Goal: Information Seeking & Learning: Learn about a topic

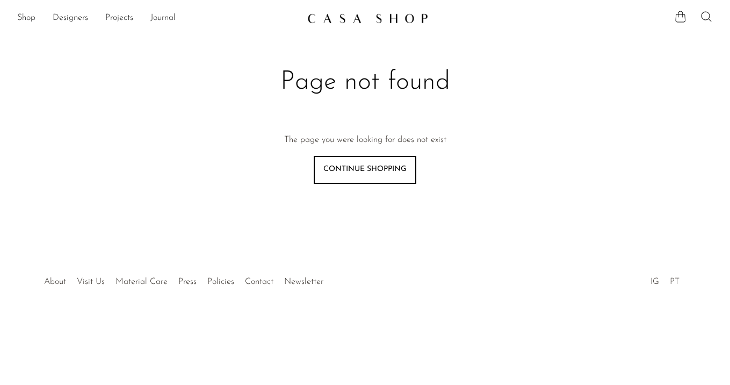
click at [705, 13] on icon at bounding box center [706, 16] width 13 height 13
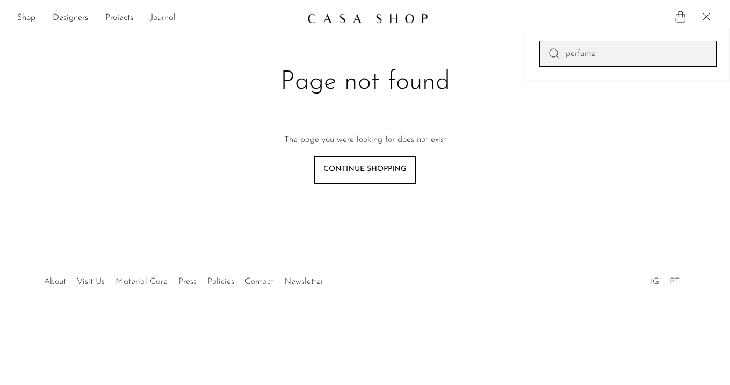
type input "perfume"
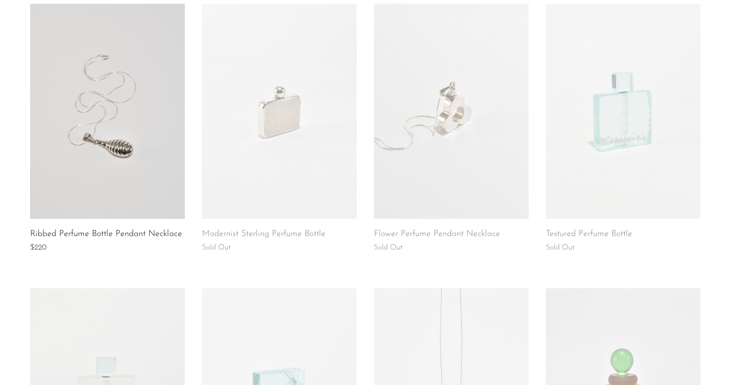
scroll to position [843, 0]
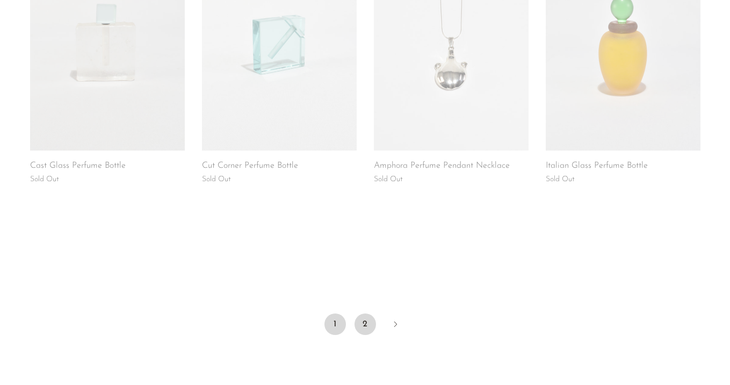
click at [361, 328] on link "2" at bounding box center [365, 323] width 21 height 21
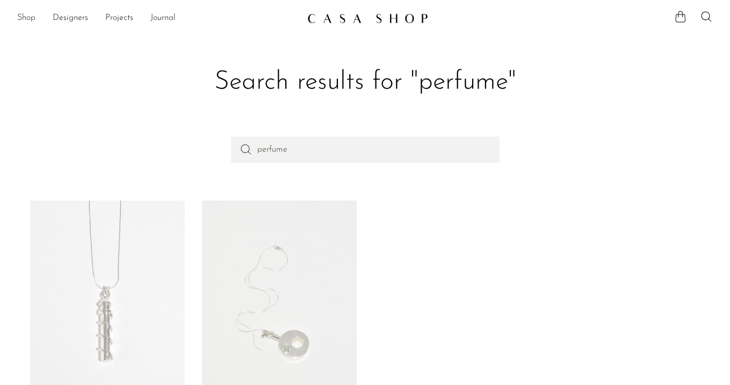
click at [24, 17] on link "Shop" at bounding box center [26, 18] width 18 height 14
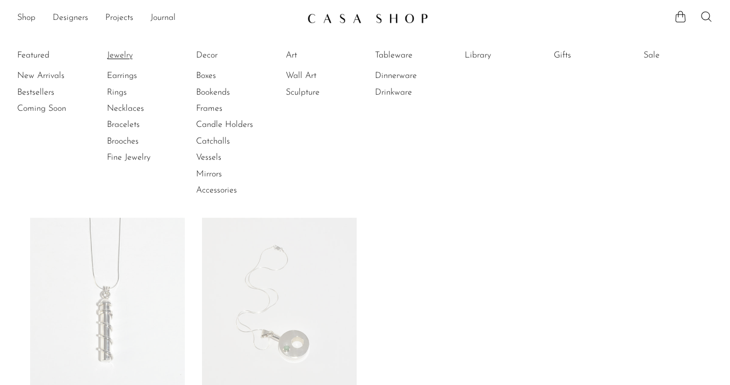
click at [127, 54] on link "Jewelry" at bounding box center [147, 55] width 81 height 12
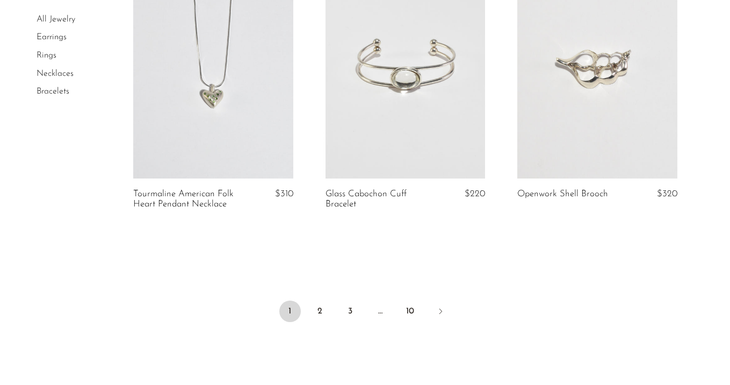
scroll to position [3192, 0]
click at [320, 306] on link "2" at bounding box center [320, 309] width 21 height 21
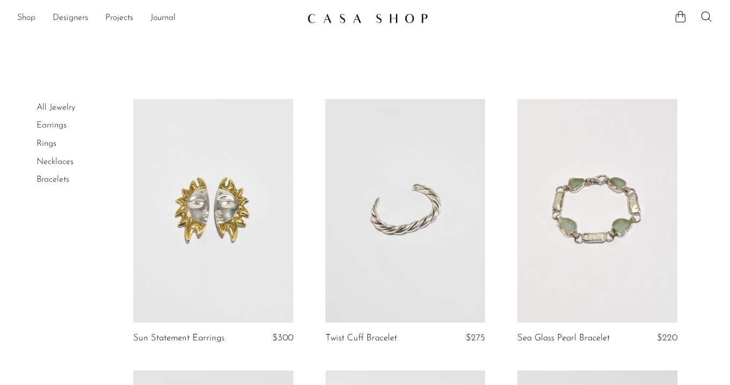
click at [28, 17] on link "Shop" at bounding box center [26, 18] width 18 height 14
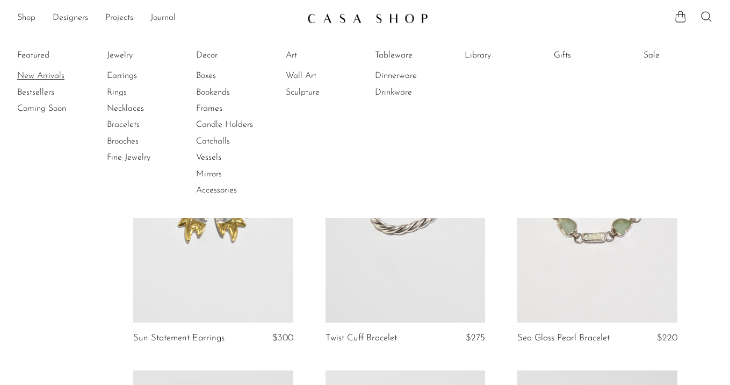
click at [31, 73] on link "New Arrivals" at bounding box center [57, 76] width 81 height 12
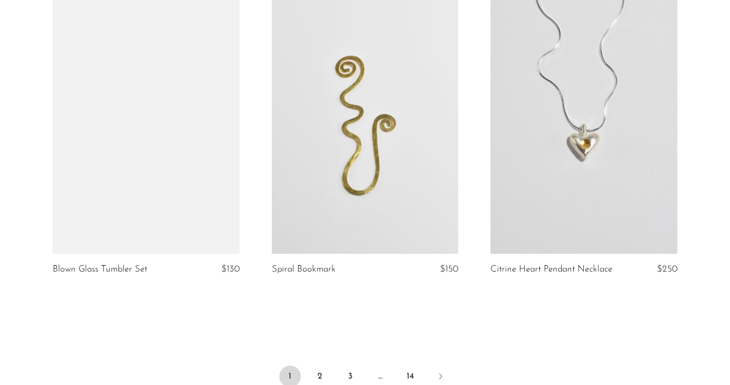
scroll to position [3545, 0]
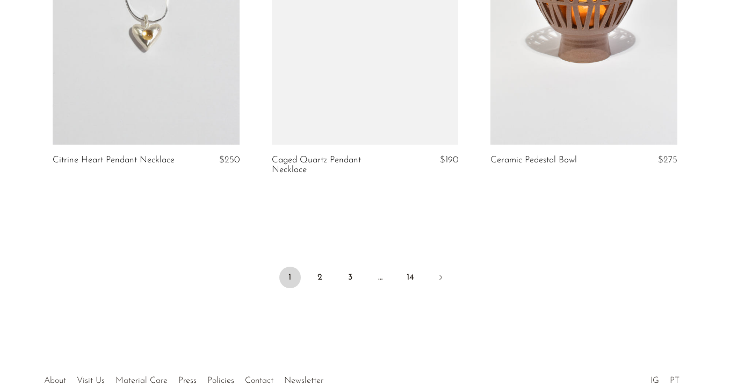
scroll to position [3649, 0]
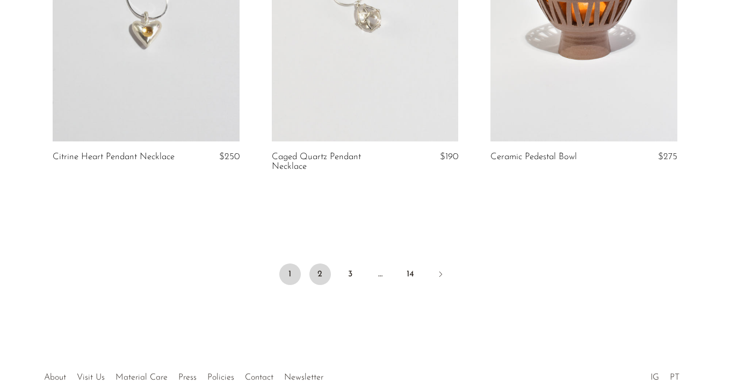
click at [326, 275] on link "2" at bounding box center [320, 273] width 21 height 21
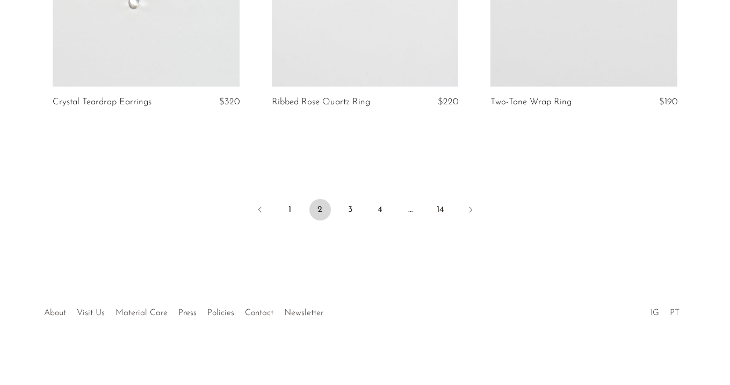
scroll to position [3704, 0]
click at [350, 204] on link "3" at bounding box center [350, 209] width 21 height 21
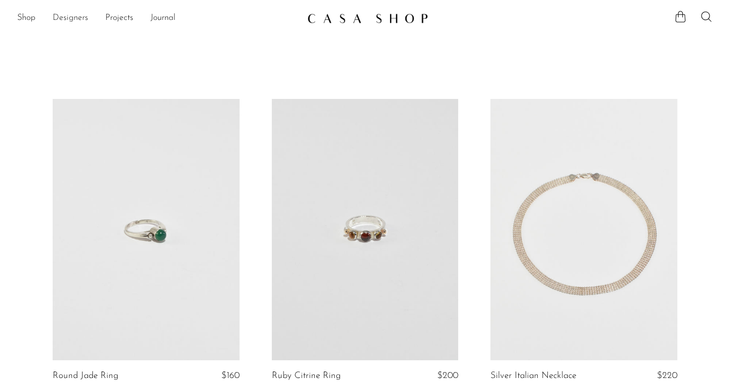
click at [72, 15] on link "Designers" at bounding box center [70, 18] width 35 height 14
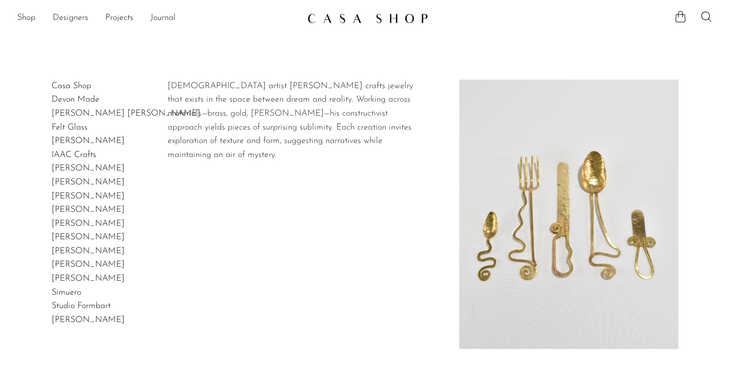
click at [78, 250] on link "[PERSON_NAME]" at bounding box center [88, 251] width 73 height 9
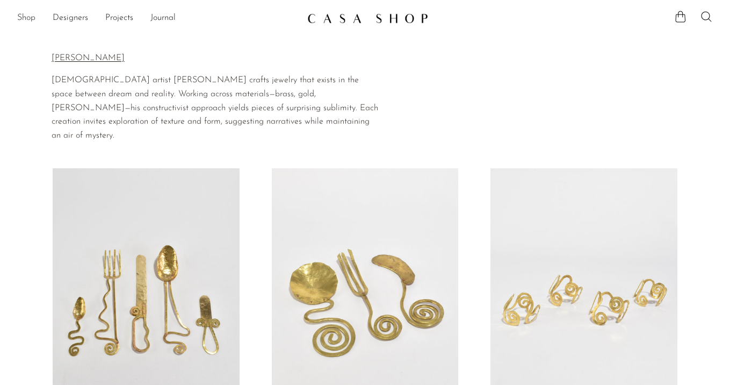
click at [20, 16] on link "Shop" at bounding box center [26, 18] width 18 height 14
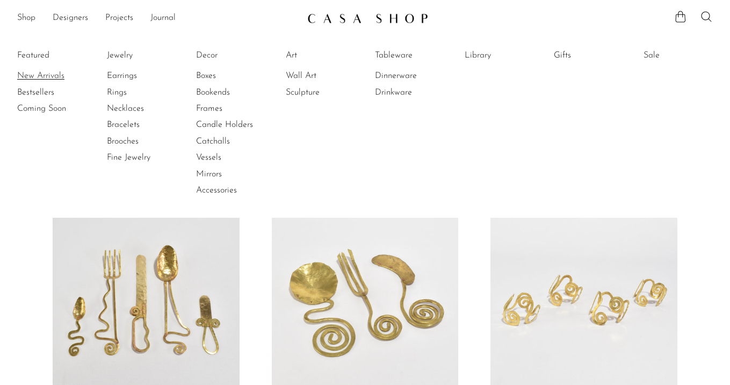
click at [40, 72] on link "New Arrivals" at bounding box center [57, 76] width 81 height 12
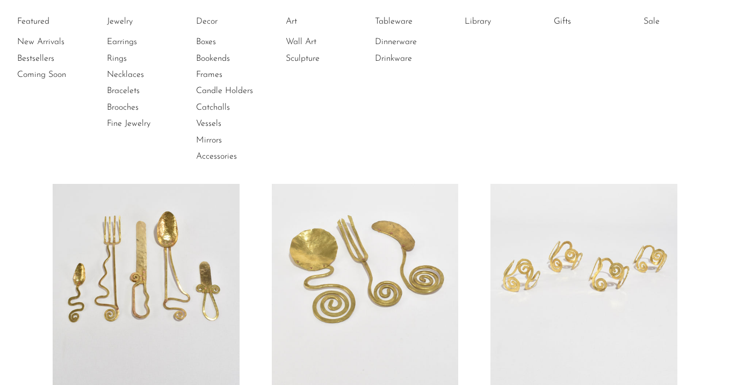
scroll to position [97, 0]
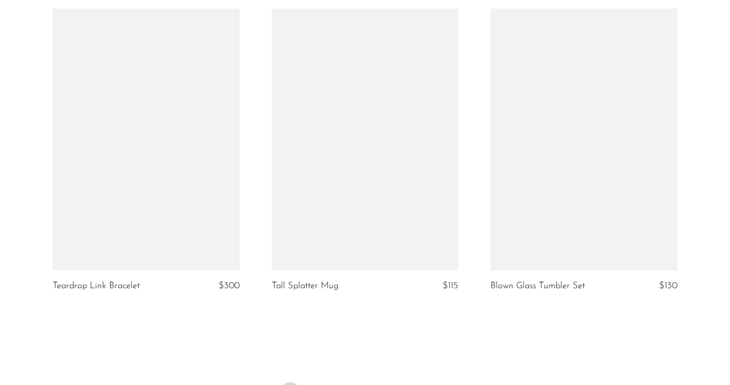
scroll to position [3713, 0]
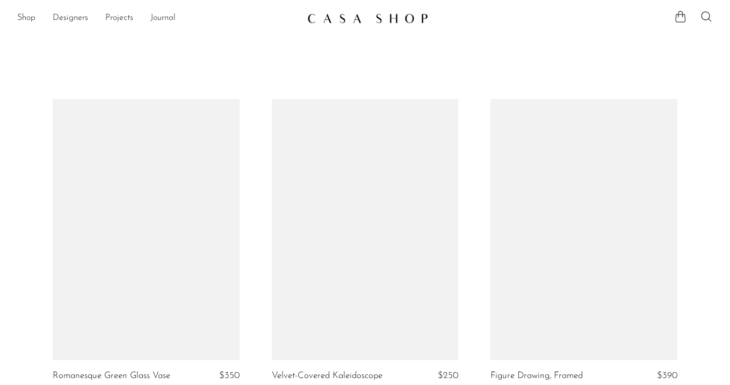
scroll to position [3723, 0]
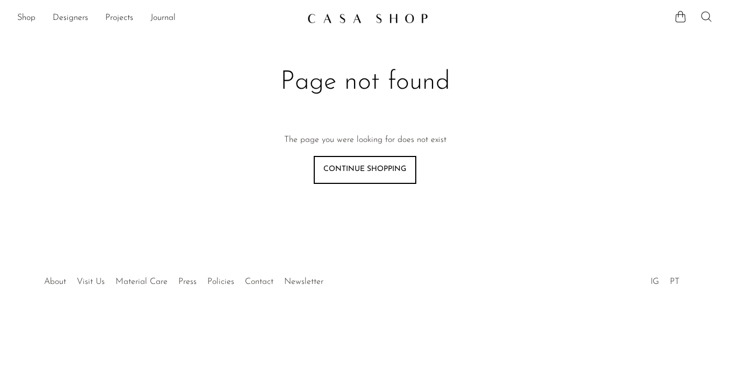
click at [701, 11] on icon at bounding box center [706, 16] width 13 height 13
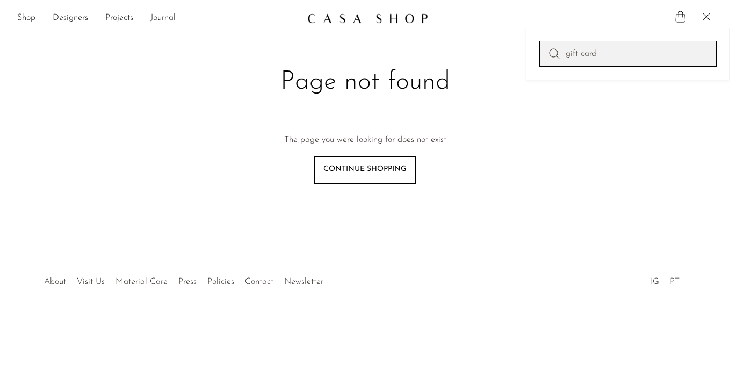
type input "gift card"
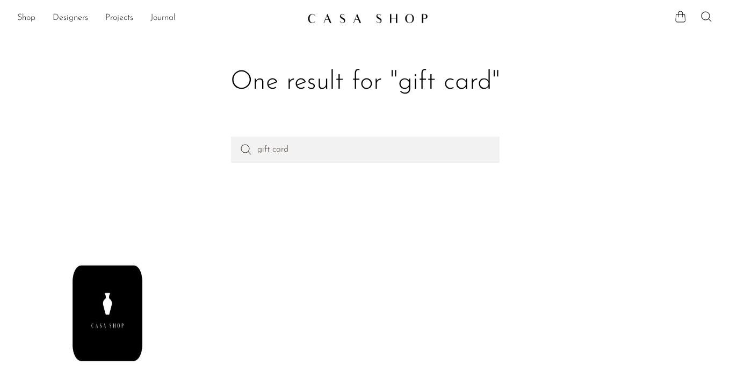
click at [141, 262] on link at bounding box center [107, 307] width 155 height 215
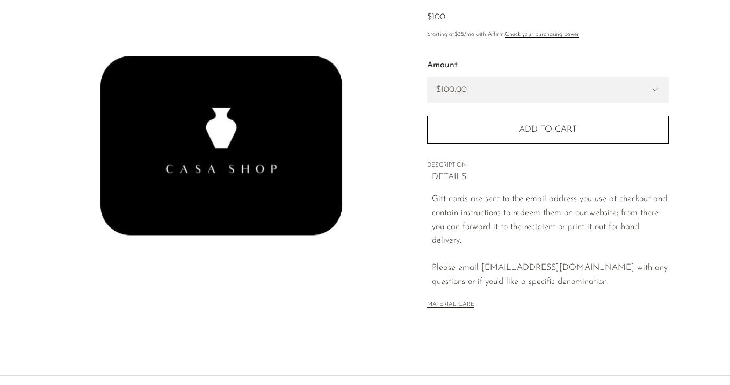
scroll to position [117, 0]
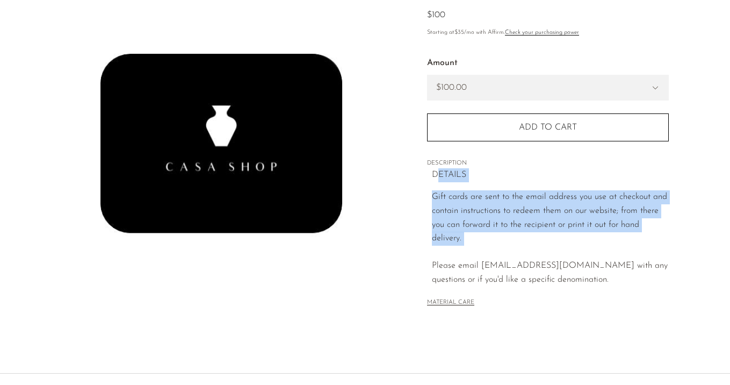
drag, startPoint x: 439, startPoint y: 179, endPoint x: 496, endPoint y: 246, distance: 87.3
click at [496, 246] on div "DETAILS Gift cards are sent to the email address you use at checkout and contai…" at bounding box center [550, 227] width 237 height 119
click at [496, 246] on p "Gift cards are sent to the email address you use at checkout and contain instru…" at bounding box center [550, 238] width 237 height 96
drag, startPoint x: 496, startPoint y: 246, endPoint x: 467, endPoint y: 189, distance: 63.9
click at [467, 189] on div "DETAILS Gift cards are sent to the email address you use at checkout and contai…" at bounding box center [550, 227] width 237 height 119
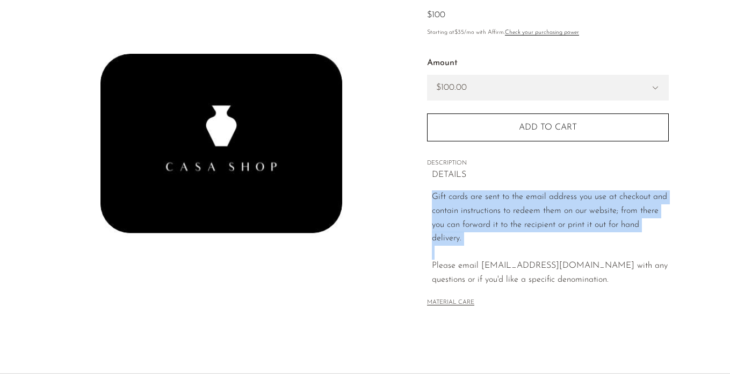
click at [467, 189] on div "DETAILS Gift cards are sent to the email address you use at checkout and contai…" at bounding box center [550, 227] width 237 height 119
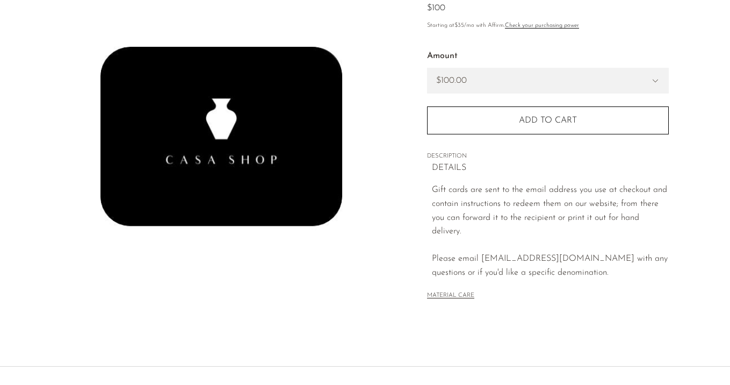
scroll to position [0, 0]
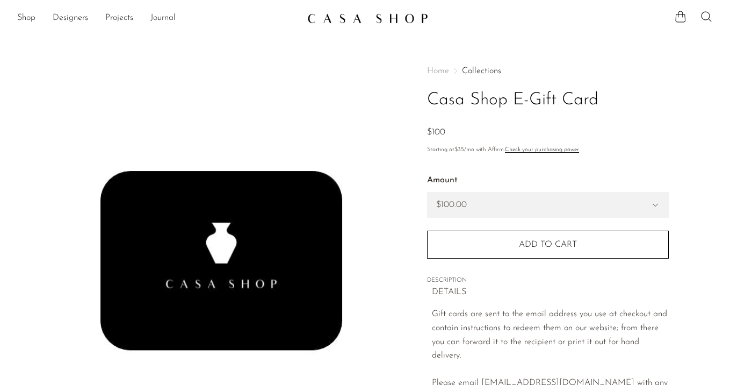
click at [359, 20] on img at bounding box center [367, 18] width 121 height 11
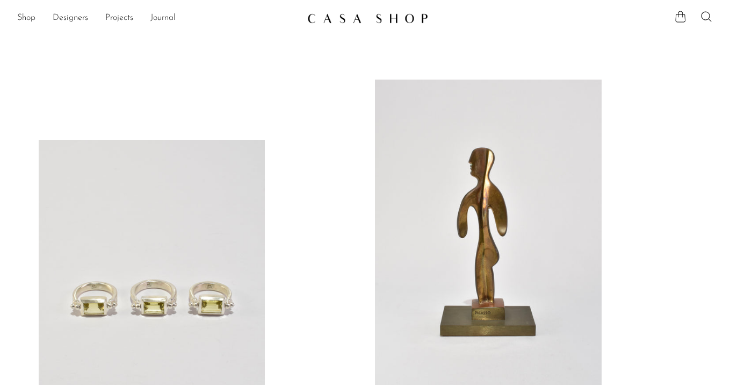
click at [452, 163] on link at bounding box center [488, 239] width 227 height 318
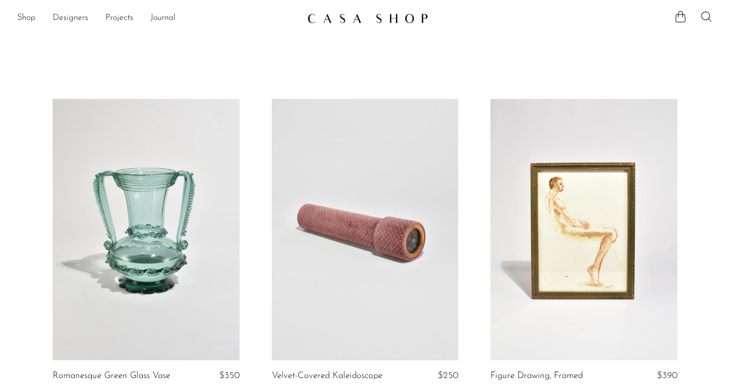
click at [107, 221] on link at bounding box center [146, 230] width 187 height 262
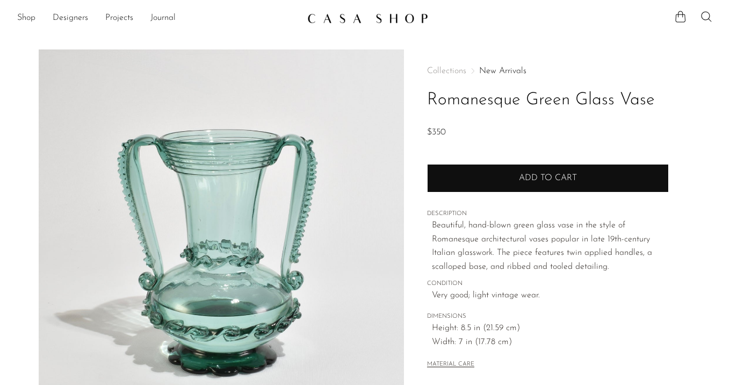
click at [524, 182] on span "Add to cart" at bounding box center [548, 178] width 58 height 9
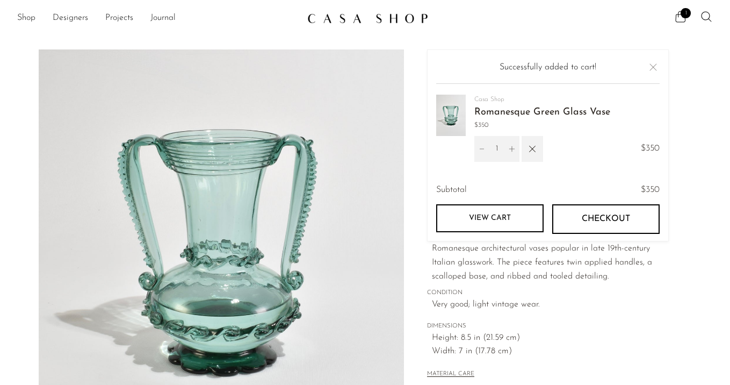
click at [501, 210] on link "View cart" at bounding box center [489, 218] width 107 height 28
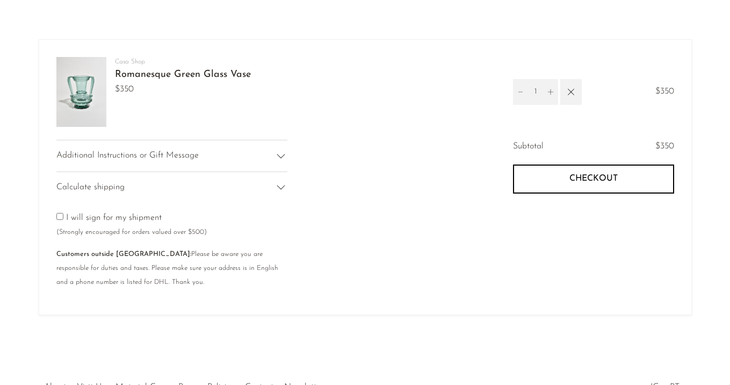
scroll to position [44, 0]
click at [602, 175] on span "Checkout" at bounding box center [594, 178] width 48 height 10
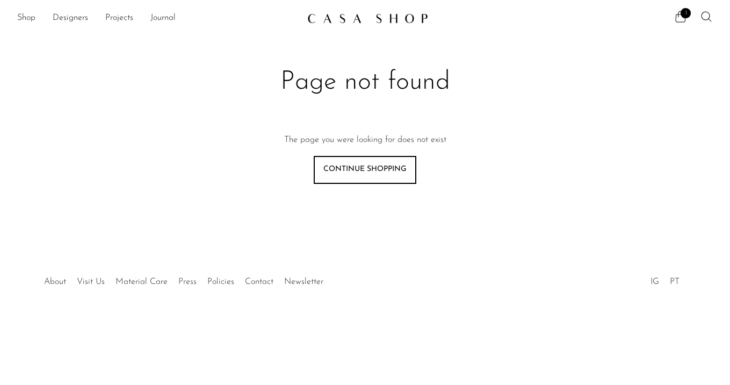
click at [184, 282] on link "Press" at bounding box center [187, 281] width 18 height 9
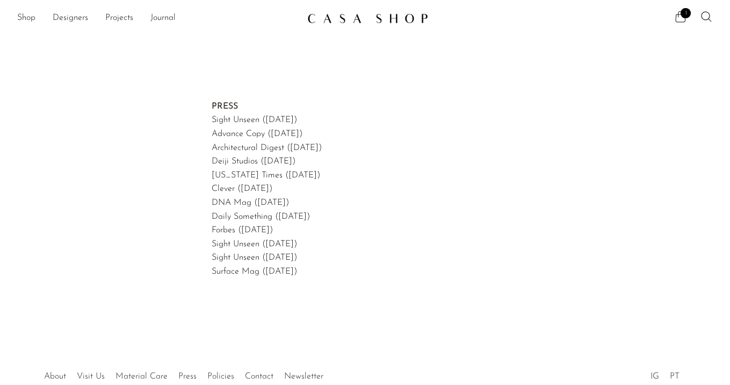
click at [675, 18] on icon at bounding box center [681, 16] width 13 height 13
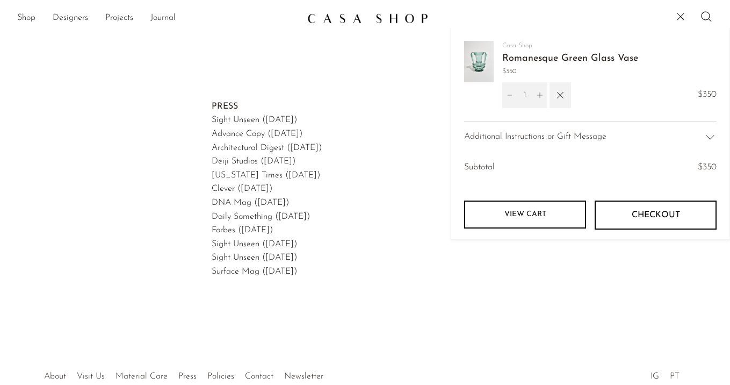
click at [575, 96] on div "Casa Shop Romanesque Green Glass Vase $350 1 $350" at bounding box center [590, 81] width 253 height 80
click at [557, 96] on icon "button" at bounding box center [561, 95] width 12 height 12
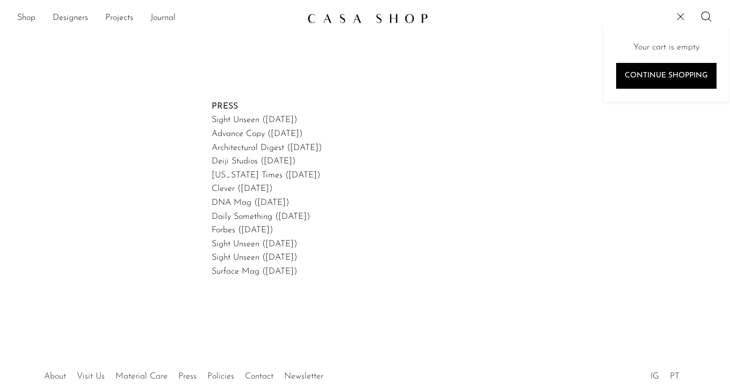
click at [433, 121] on p "PRESS Sight Unseen (February, 2025) Advance Copy (March, 2024) Architectural Di…" at bounding box center [365, 189] width 307 height 179
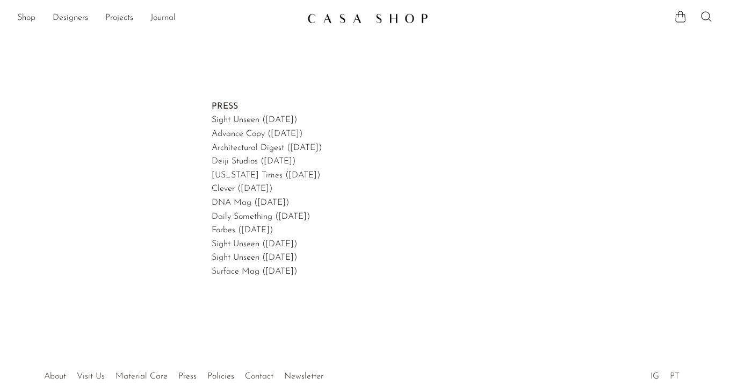
click at [374, 15] on img at bounding box center [367, 18] width 121 height 11
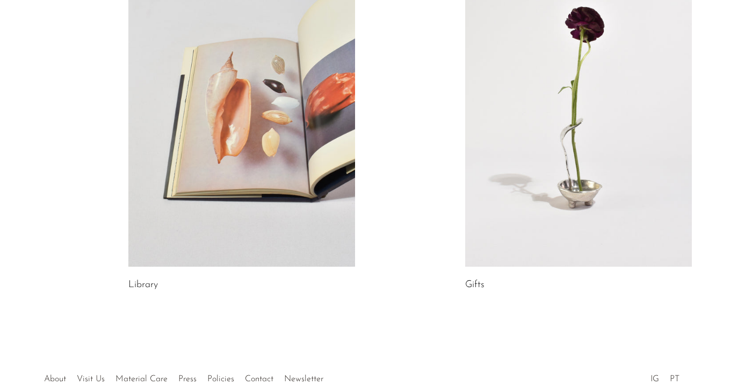
scroll to position [660, 0]
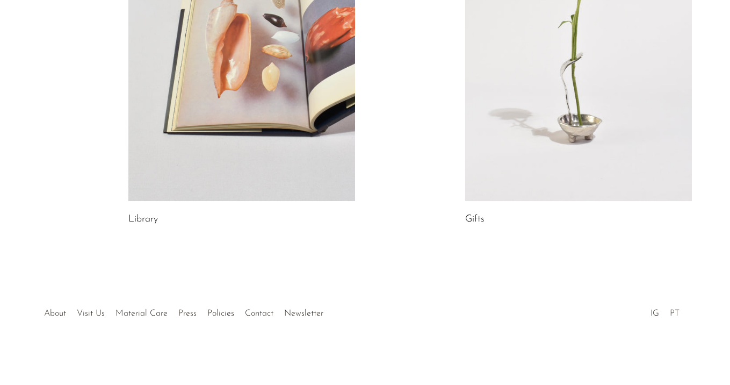
click at [191, 312] on link "Press" at bounding box center [187, 313] width 18 height 9
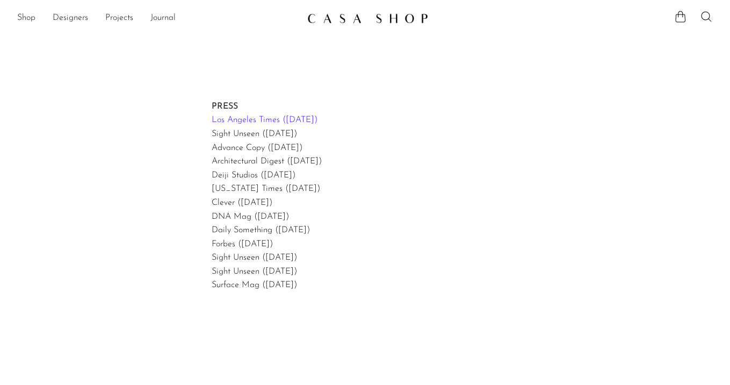
click at [261, 121] on span "Los Angeles Times ([DATE])" at bounding box center [265, 120] width 106 height 9
click at [245, 148] on link "Advance Copy ([DATE])" at bounding box center [257, 148] width 91 height 9
click at [253, 175] on link "Deiji Studios (September, 2021)" at bounding box center [254, 175] width 84 height 9
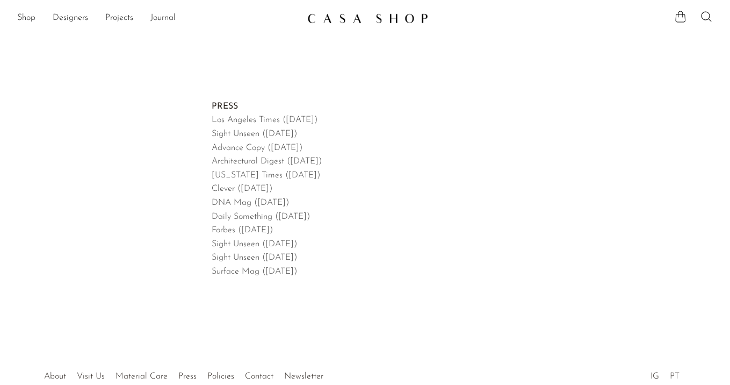
click at [365, 23] on img at bounding box center [367, 18] width 121 height 11
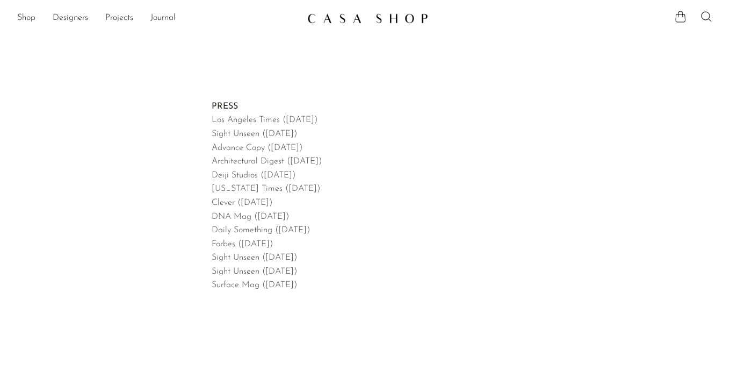
click at [238, 216] on link "DNA Mag ([DATE])" at bounding box center [250, 216] width 77 height 9
click at [246, 161] on link "Architectural Digest (September, 2023)" at bounding box center [267, 161] width 110 height 9
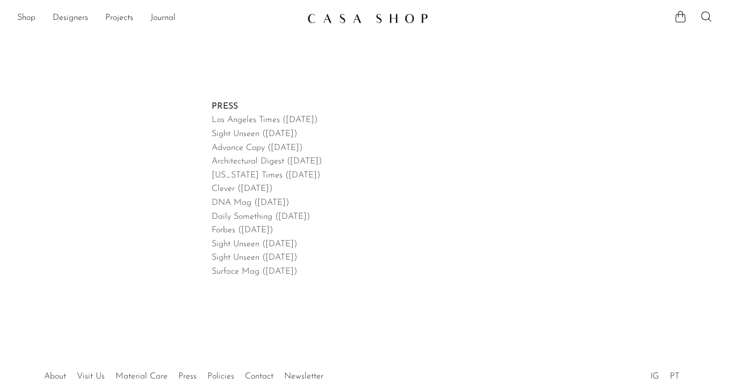
click at [384, 15] on img at bounding box center [367, 18] width 121 height 11
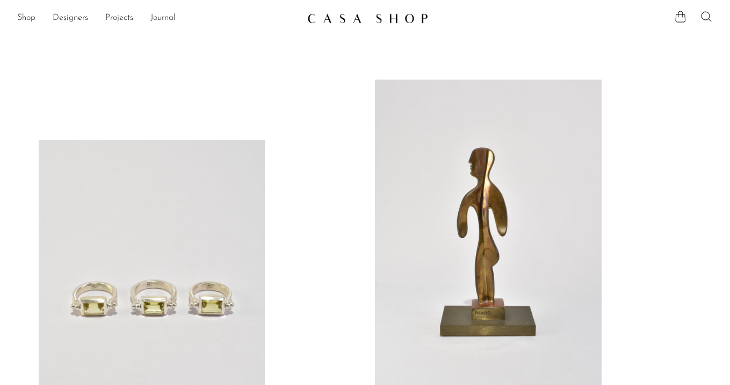
click at [705, 18] on icon at bounding box center [706, 16] width 13 height 13
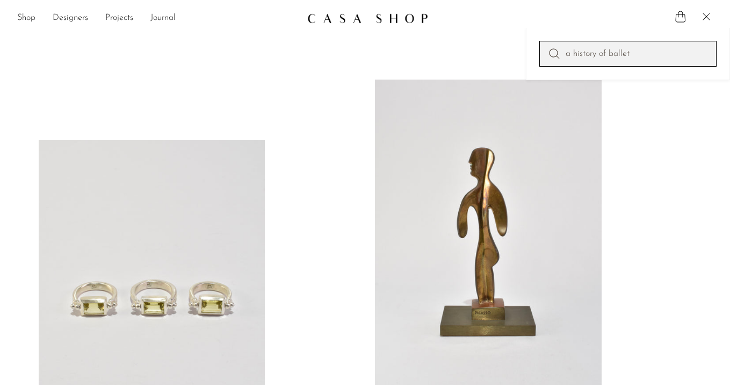
type input "a history of ballet"
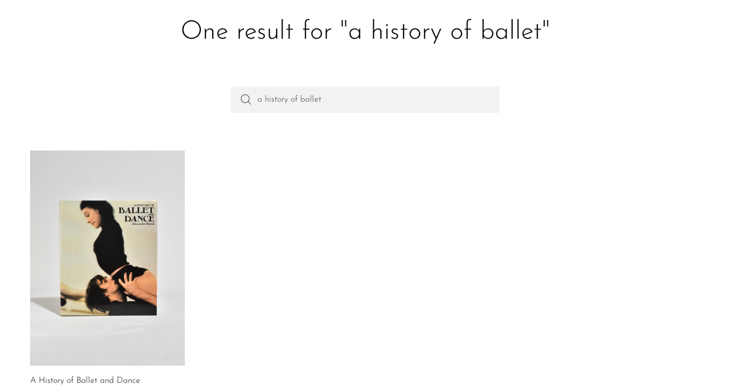
scroll to position [47, 0]
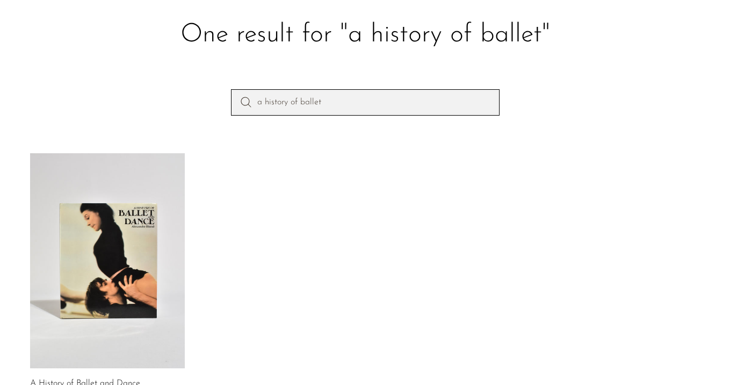
click at [342, 96] on input "a history of ballet" at bounding box center [365, 102] width 269 height 26
type input "shells"
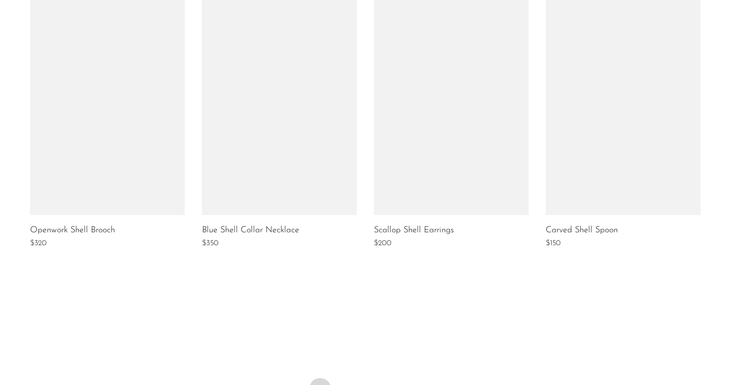
scroll to position [798, 0]
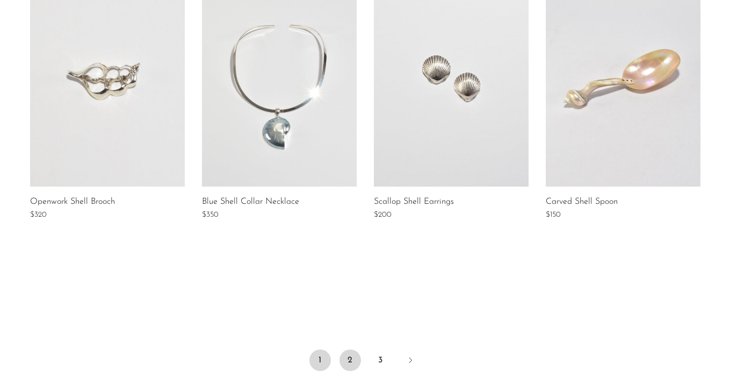
click at [350, 355] on link "2" at bounding box center [350, 359] width 21 height 21
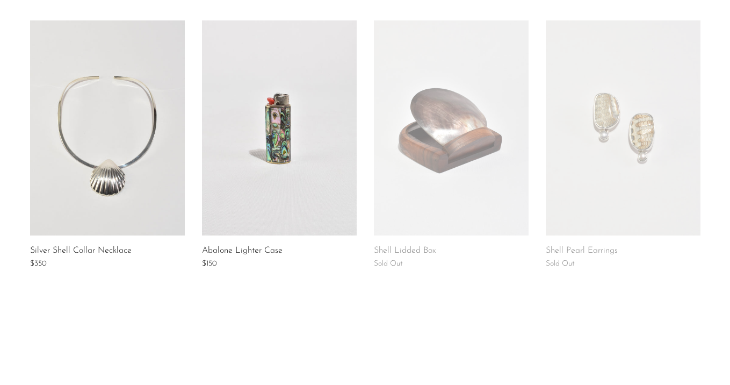
scroll to position [907, 0]
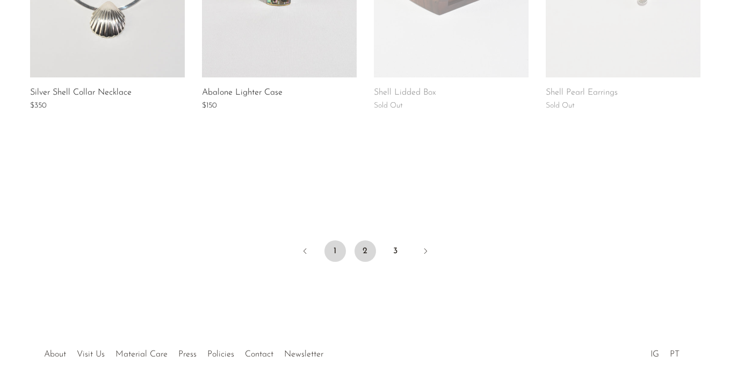
click at [338, 250] on link "1" at bounding box center [335, 250] width 21 height 21
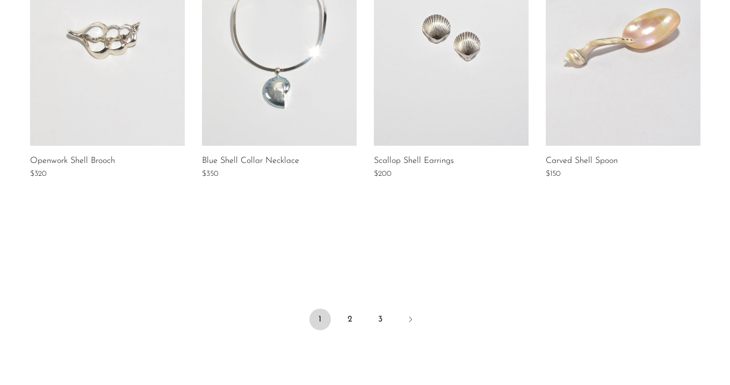
scroll to position [845, 0]
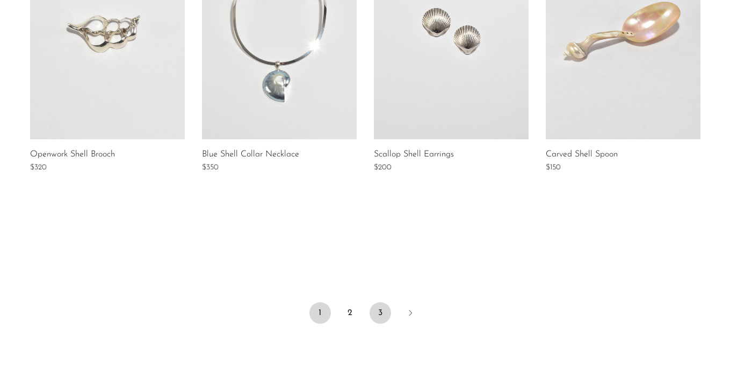
click at [385, 312] on link "3" at bounding box center [380, 312] width 21 height 21
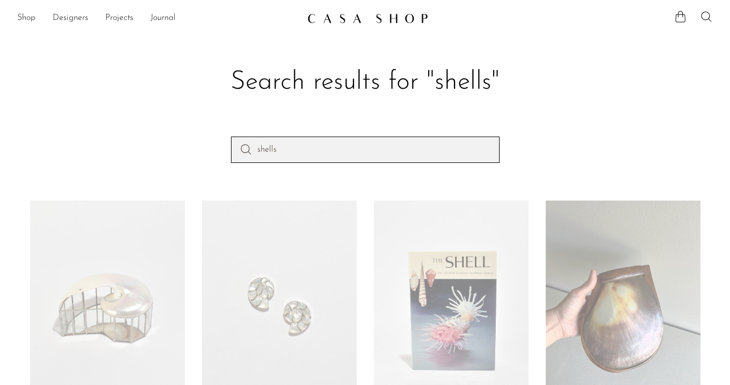
click at [299, 150] on input "shells" at bounding box center [365, 150] width 269 height 26
type input "architects"
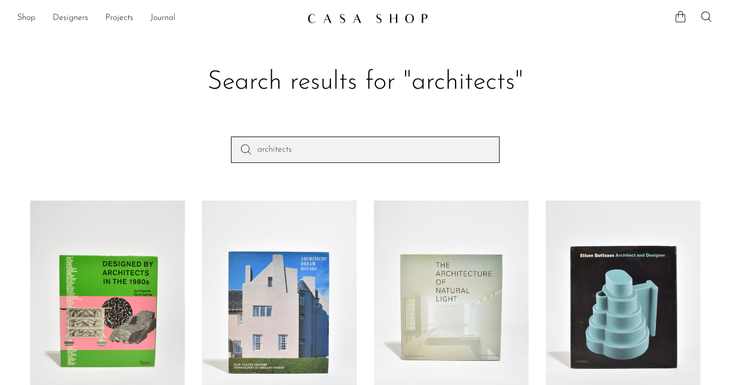
click at [292, 144] on input "architects" at bounding box center [365, 150] width 269 height 26
type input "the shell"
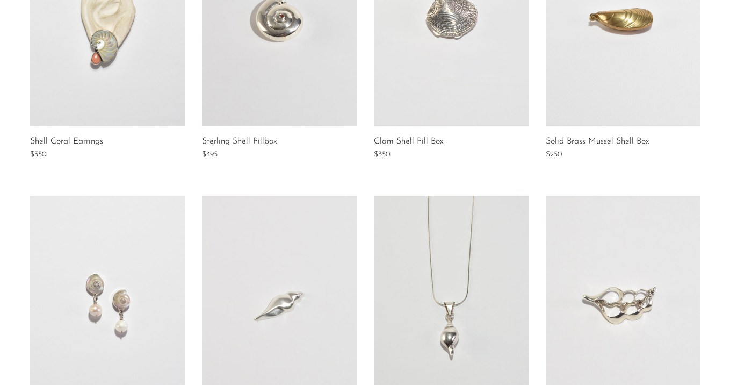
scroll to position [741, 0]
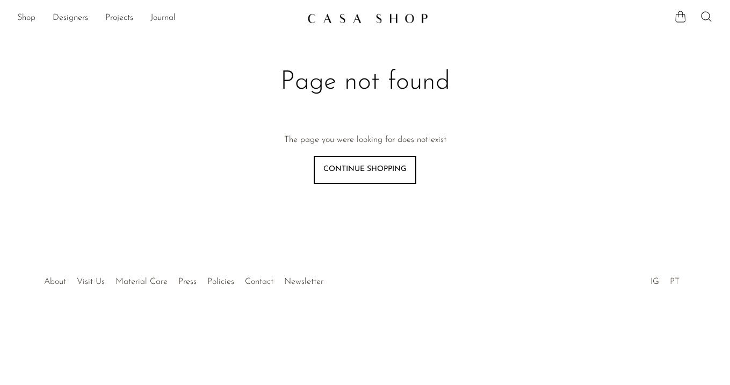
click at [30, 18] on link "Shop" at bounding box center [26, 18] width 18 height 14
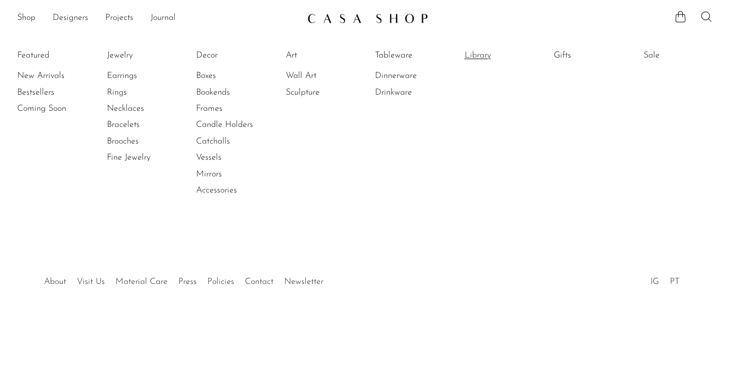
click at [481, 58] on link "Library" at bounding box center [505, 55] width 81 height 12
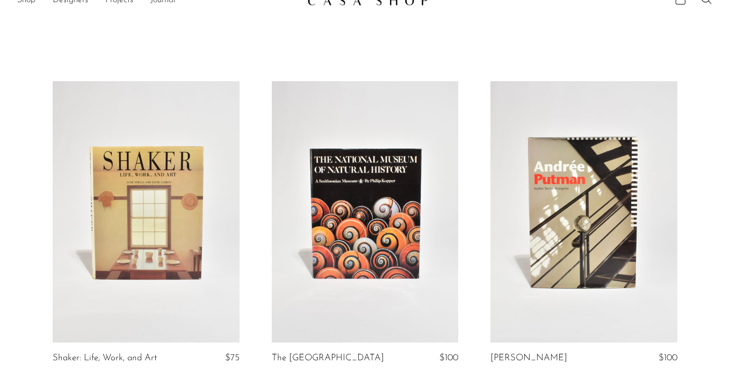
scroll to position [23, 0]
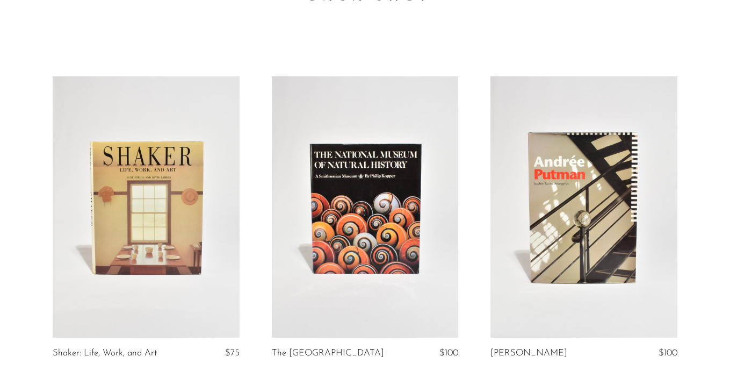
click at [315, 249] on link at bounding box center [365, 207] width 187 height 262
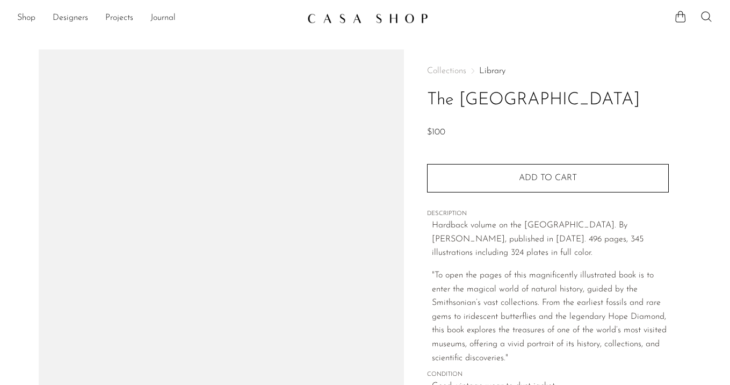
scroll to position [142, 0]
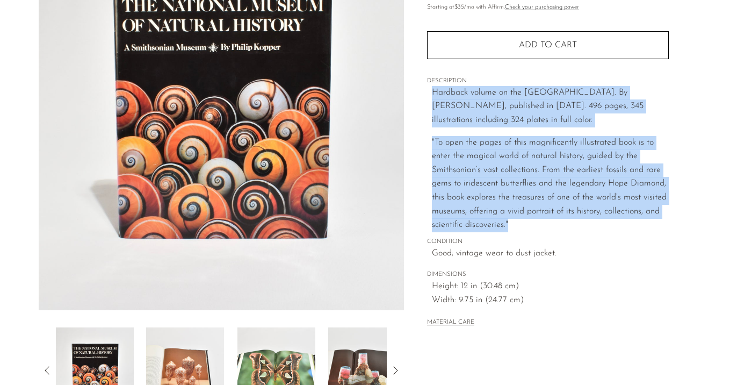
drag, startPoint x: 433, startPoint y: 118, endPoint x: 555, endPoint y: 256, distance: 184.7
click at [555, 232] on div "Hardback volume on the Smithsonian’s National Museum of Natural History. By Phi…" at bounding box center [550, 159] width 237 height 146
copy div "Hardback volume on the Smithsonian’s National Museum of Natural History. By Phi…"
click at [470, 174] on p ""To open the pages of this magnificently illustrated book is to enter the magic…" at bounding box center [550, 184] width 237 height 96
drag, startPoint x: 432, startPoint y: 119, endPoint x: 557, endPoint y: 280, distance: 204.5
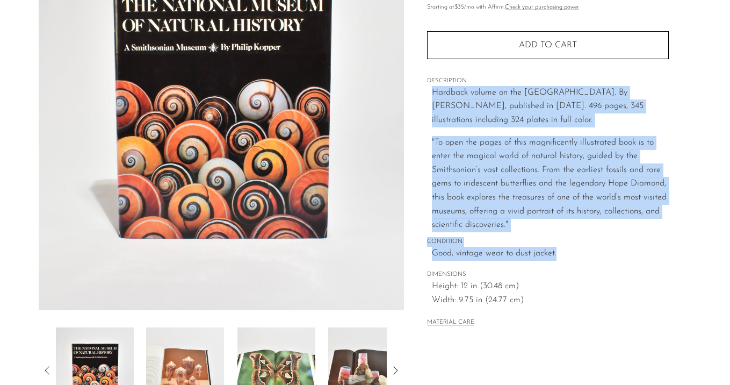
click at [557, 280] on div "Collections Library The National Museum of Natural History $100 Starting at $35…" at bounding box center [548, 126] width 242 height 439
copy div "Hardback volume on the Smithsonian’s National Museum of Natural History. By Phi…"
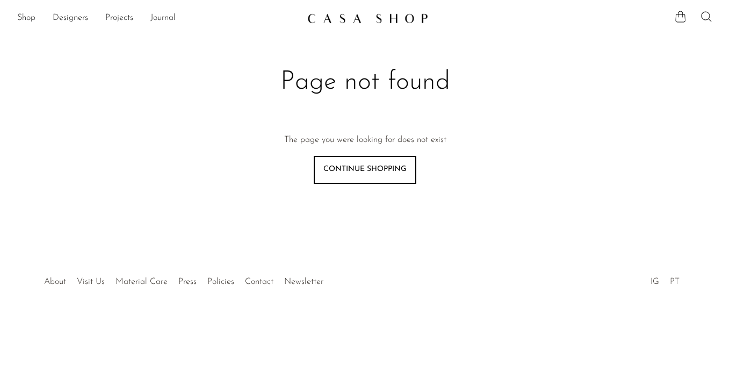
click at [708, 17] on icon at bounding box center [706, 16] width 13 height 13
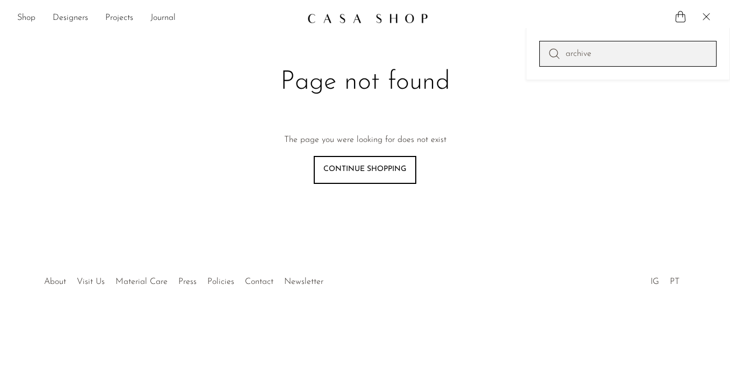
type input "archive"
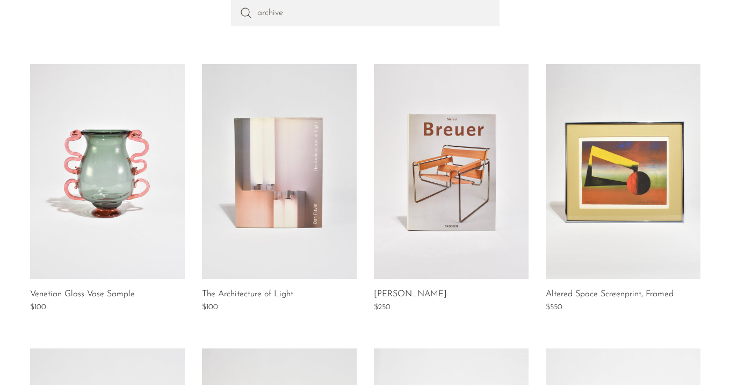
scroll to position [154, 0]
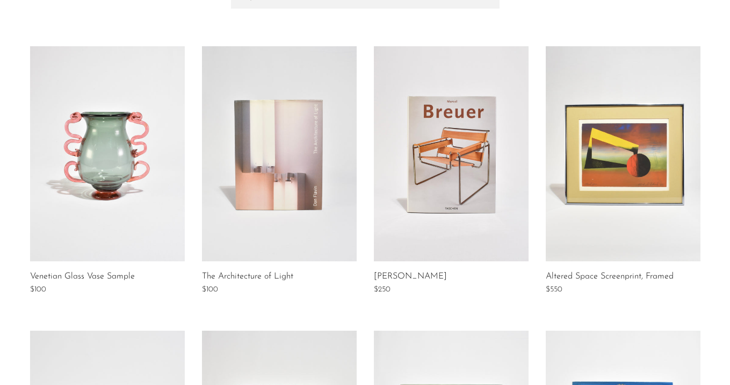
click at [328, 201] on link at bounding box center [279, 153] width 155 height 215
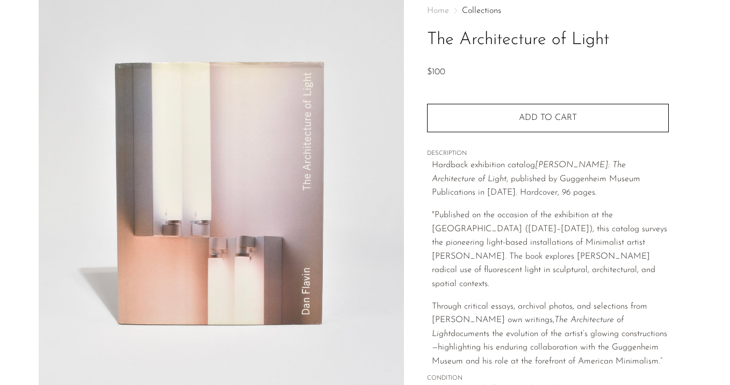
scroll to position [205, 0]
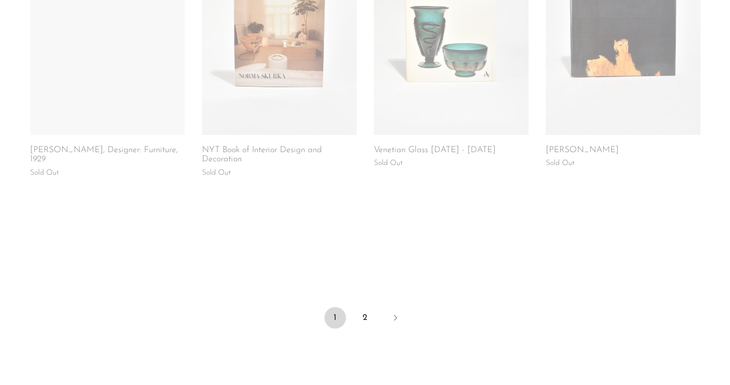
scroll to position [850, 0]
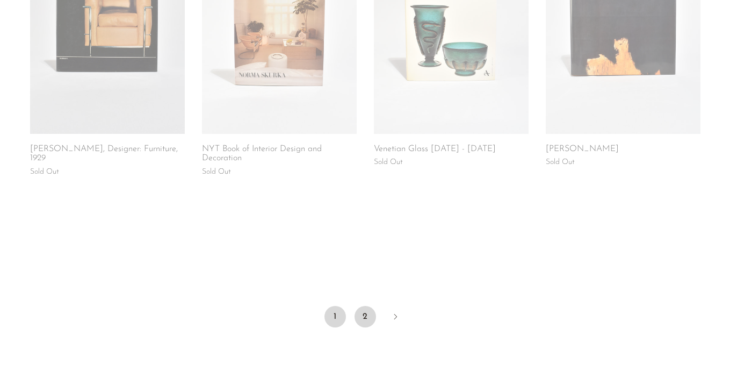
click at [360, 317] on link "2" at bounding box center [365, 316] width 21 height 21
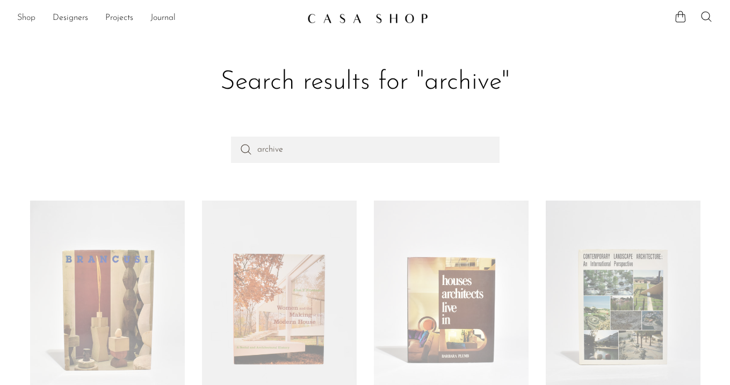
click at [19, 17] on link "Shop" at bounding box center [26, 18] width 18 height 14
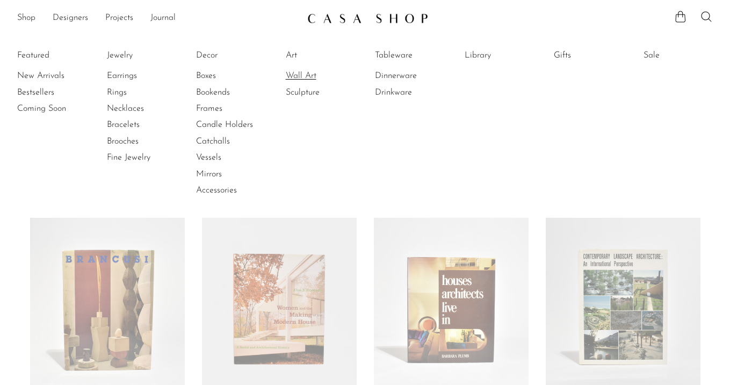
click at [297, 74] on link "Wall Art" at bounding box center [326, 76] width 81 height 12
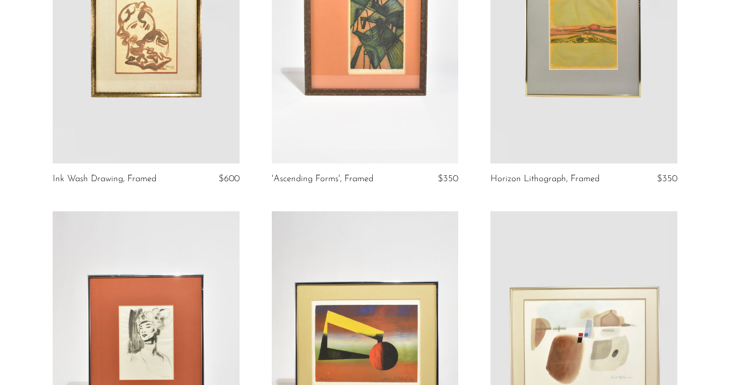
scroll to position [278, 0]
